Goal: Find specific page/section

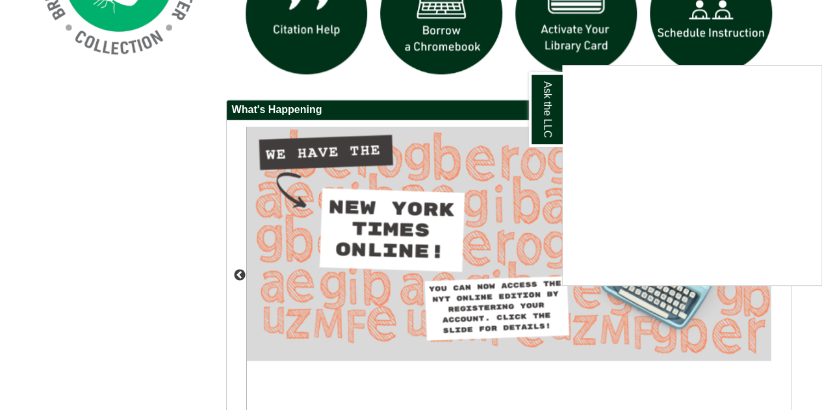
scroll to position [1202, 0]
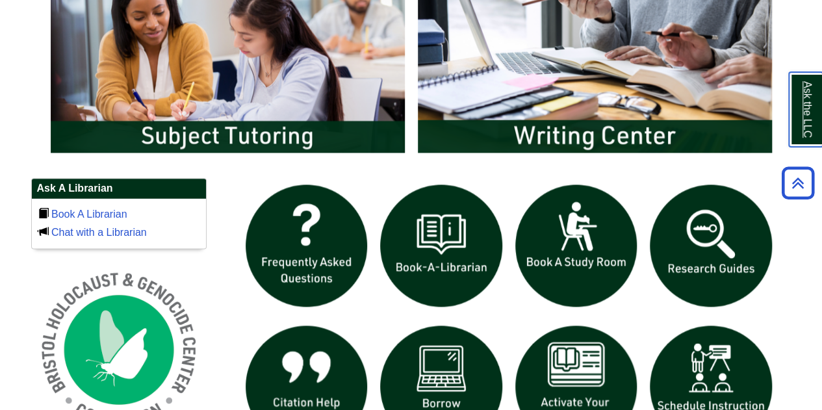
scroll to position [617, 0]
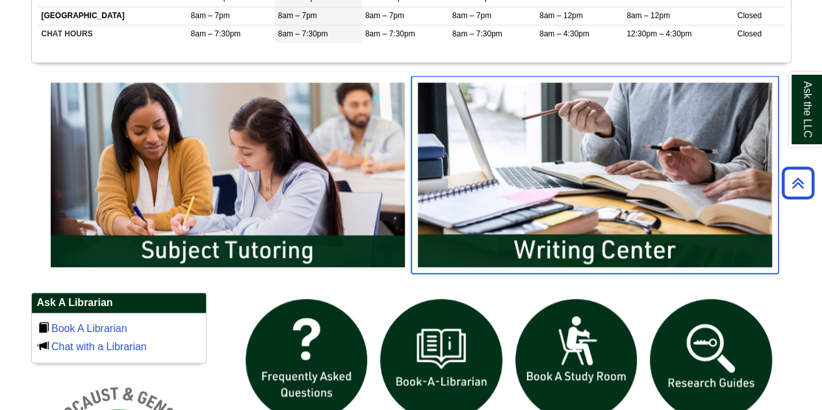
click at [638, 179] on img "slideshow" at bounding box center [594, 174] width 367 height 197
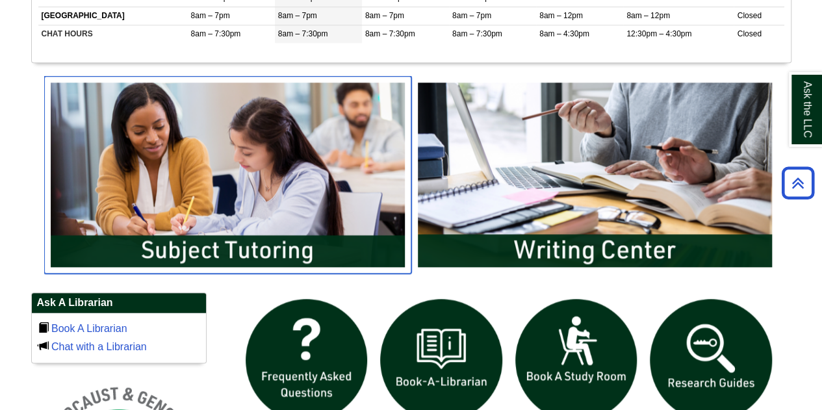
click at [342, 188] on img "slideshow" at bounding box center [227, 174] width 367 height 197
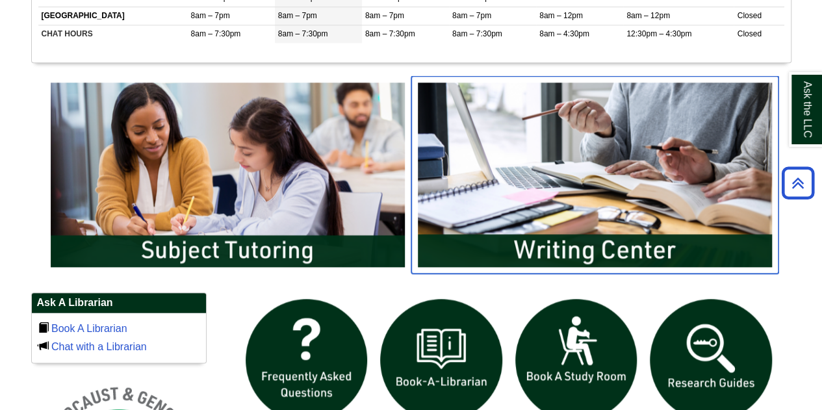
click at [611, 90] on img "slideshow" at bounding box center [594, 174] width 367 height 197
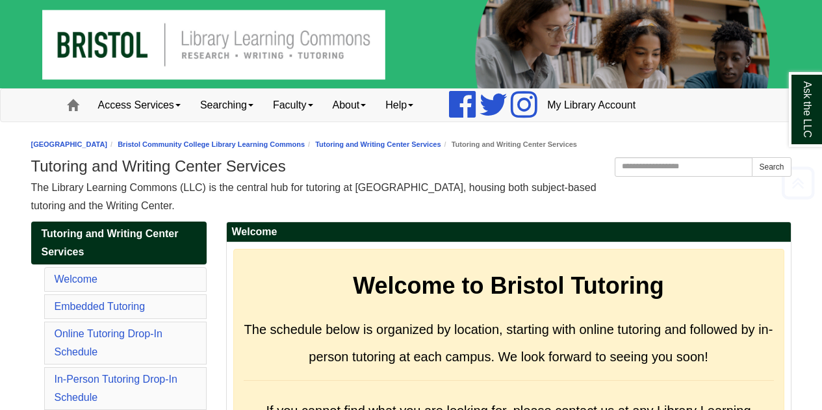
scroll to position [5902, 0]
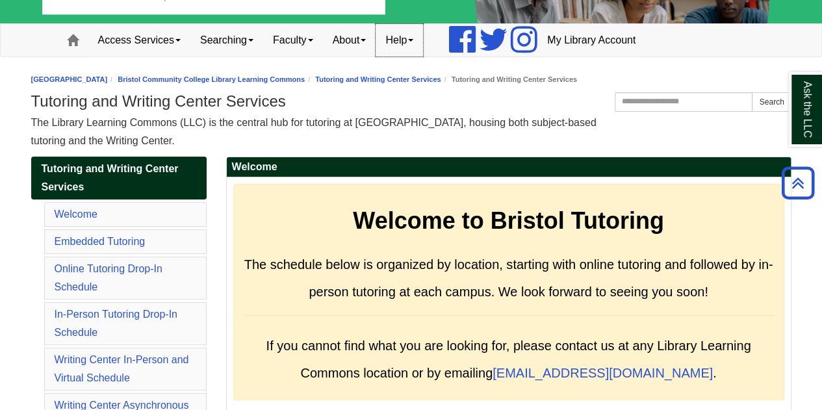
scroll to position [65, 0]
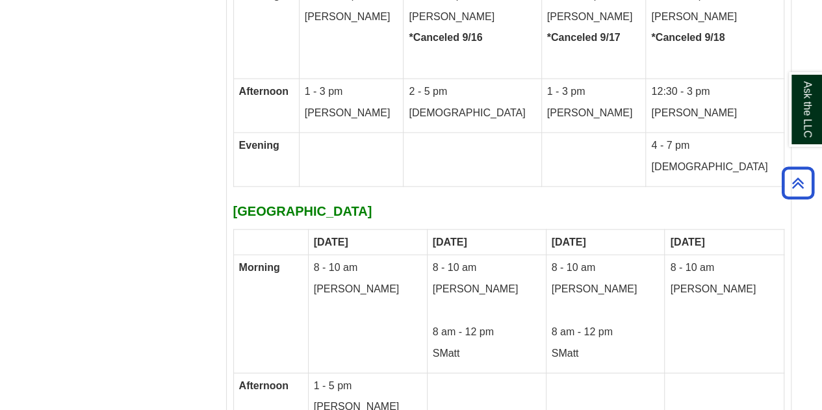
scroll to position [6356, 0]
